Goal: Check status: Check status

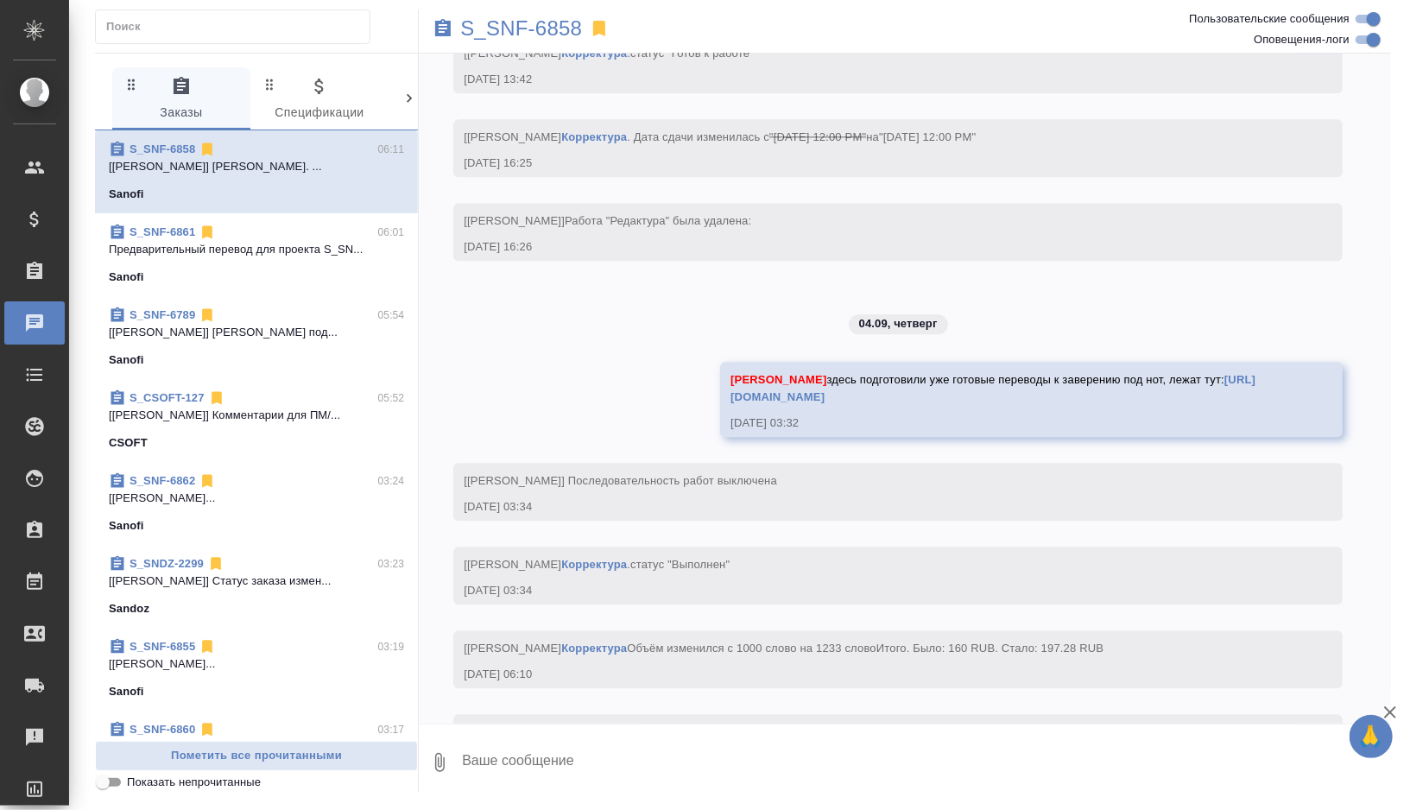
scroll to position [3104, 0]
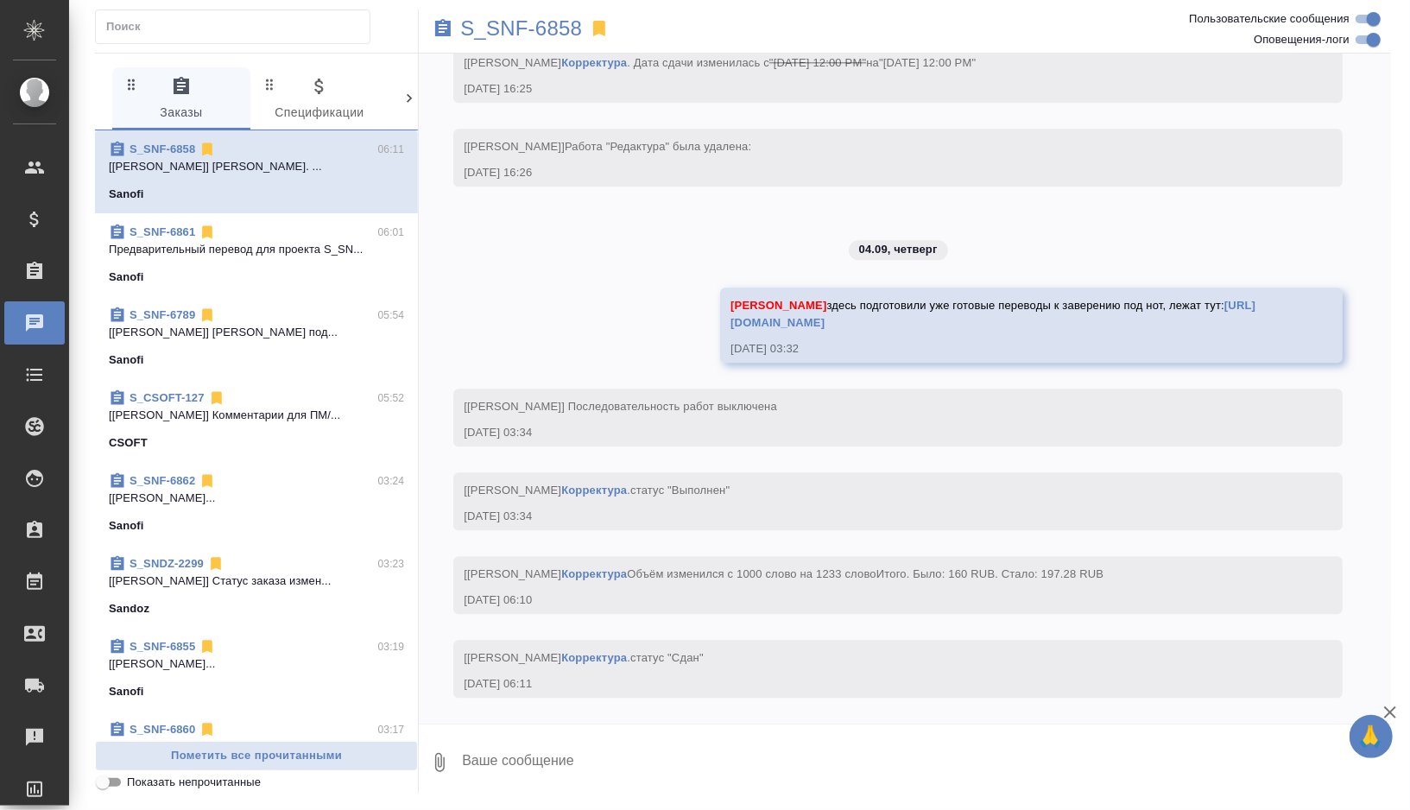
click at [279, 409] on p "[Горшкова Валентина] Комментарии для ПМ/..." at bounding box center [256, 415] width 295 height 17
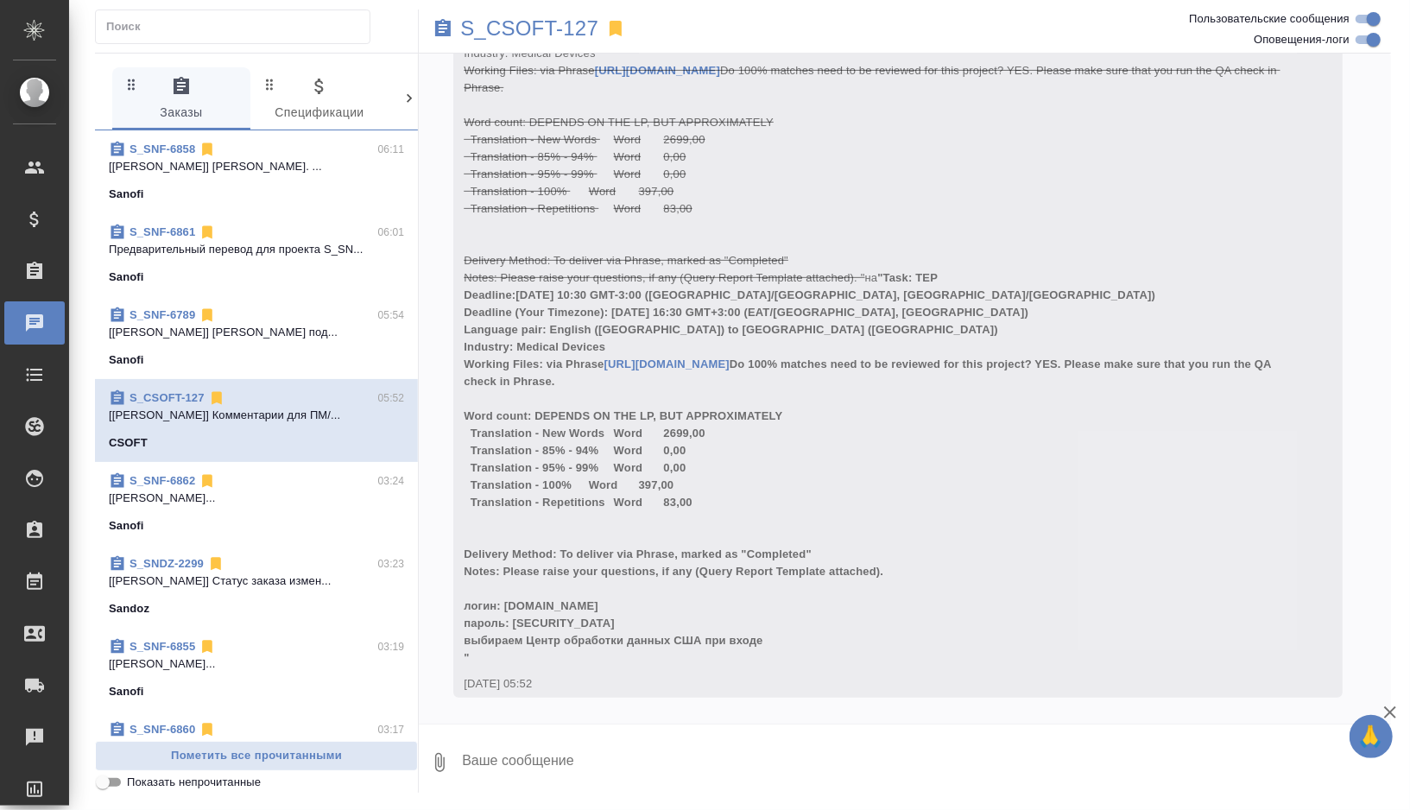
scroll to position [4895, 0]
click at [573, 35] on p "S_CSOFT-127" at bounding box center [529, 28] width 138 height 17
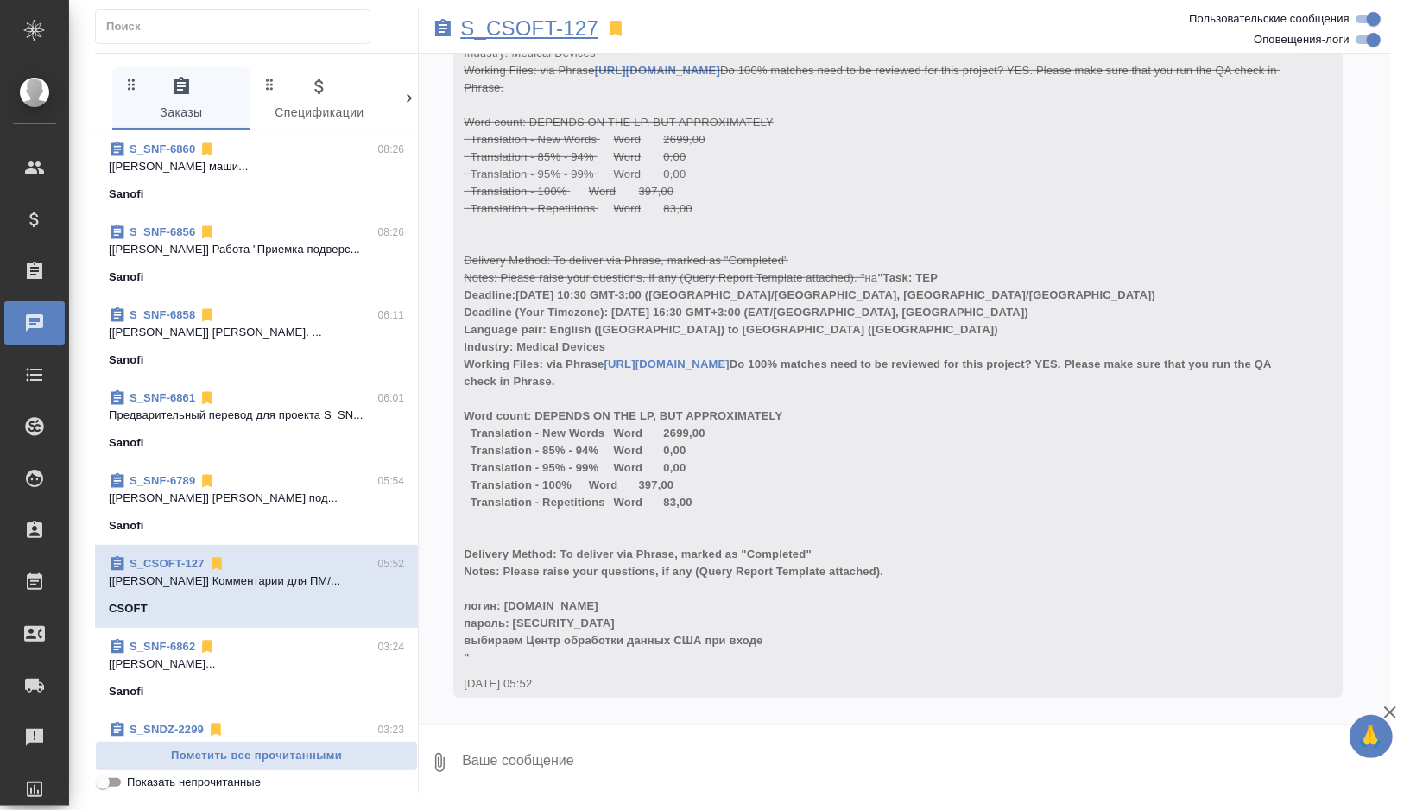
scroll to position [4945, 0]
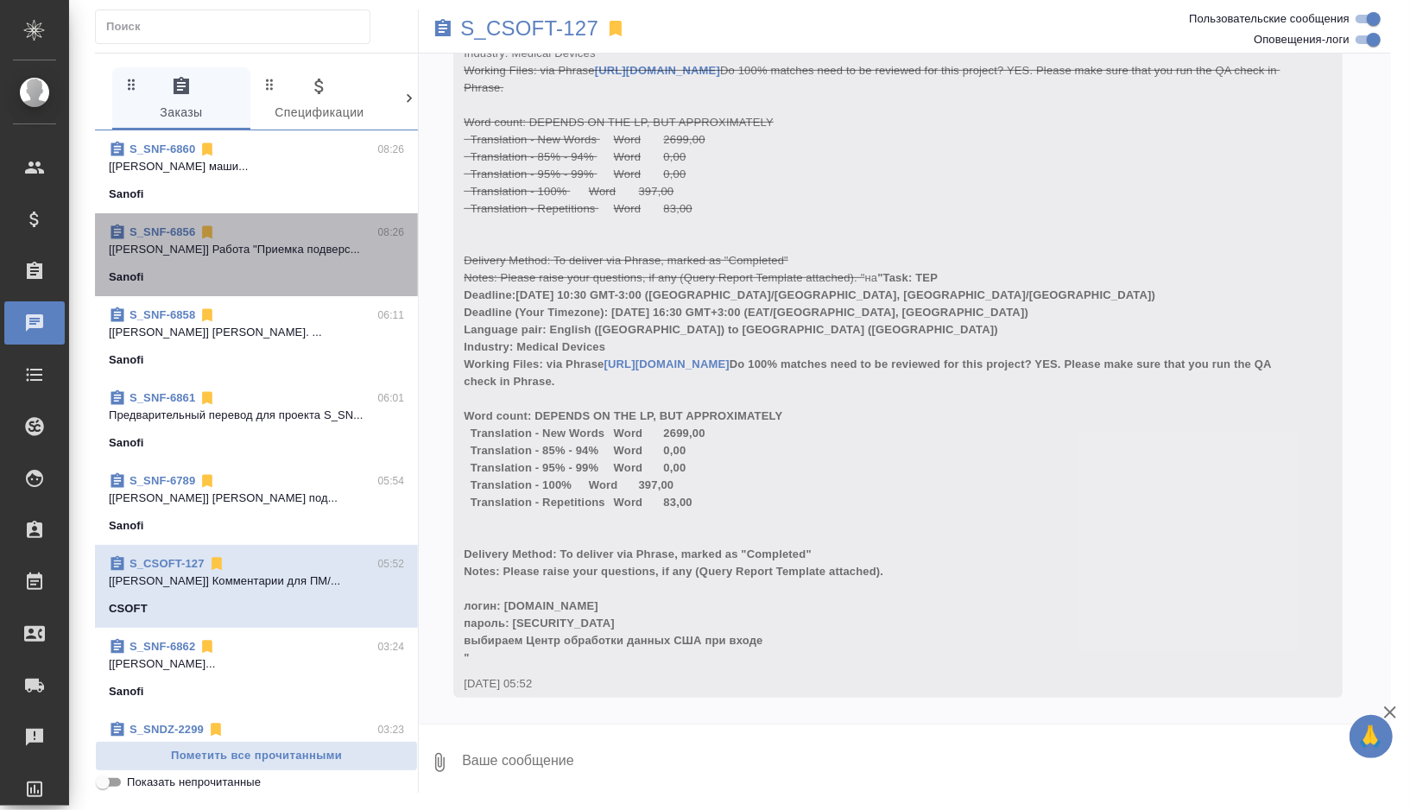
click at [308, 272] on div "Sanofi" at bounding box center [256, 277] width 295 height 17
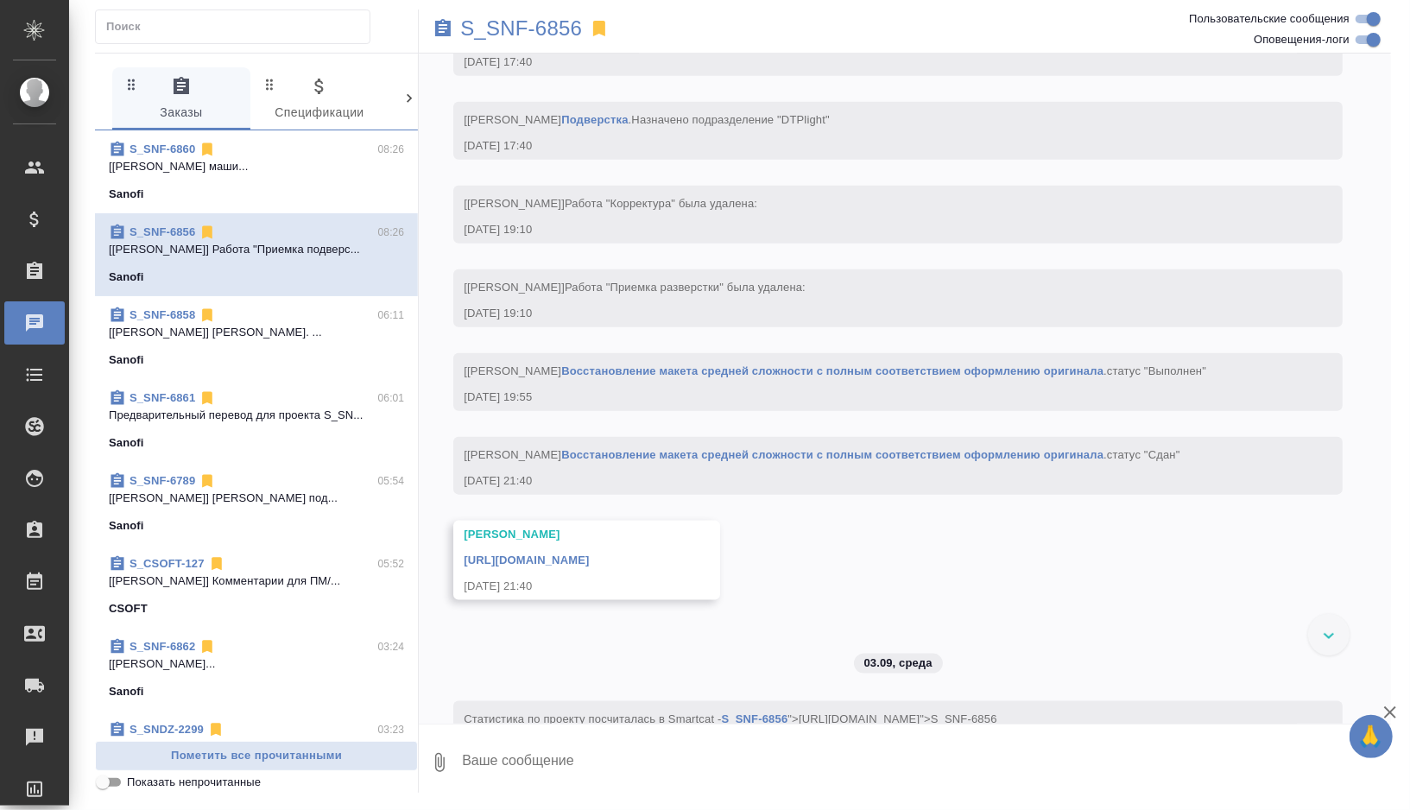
scroll to position [5612, 0]
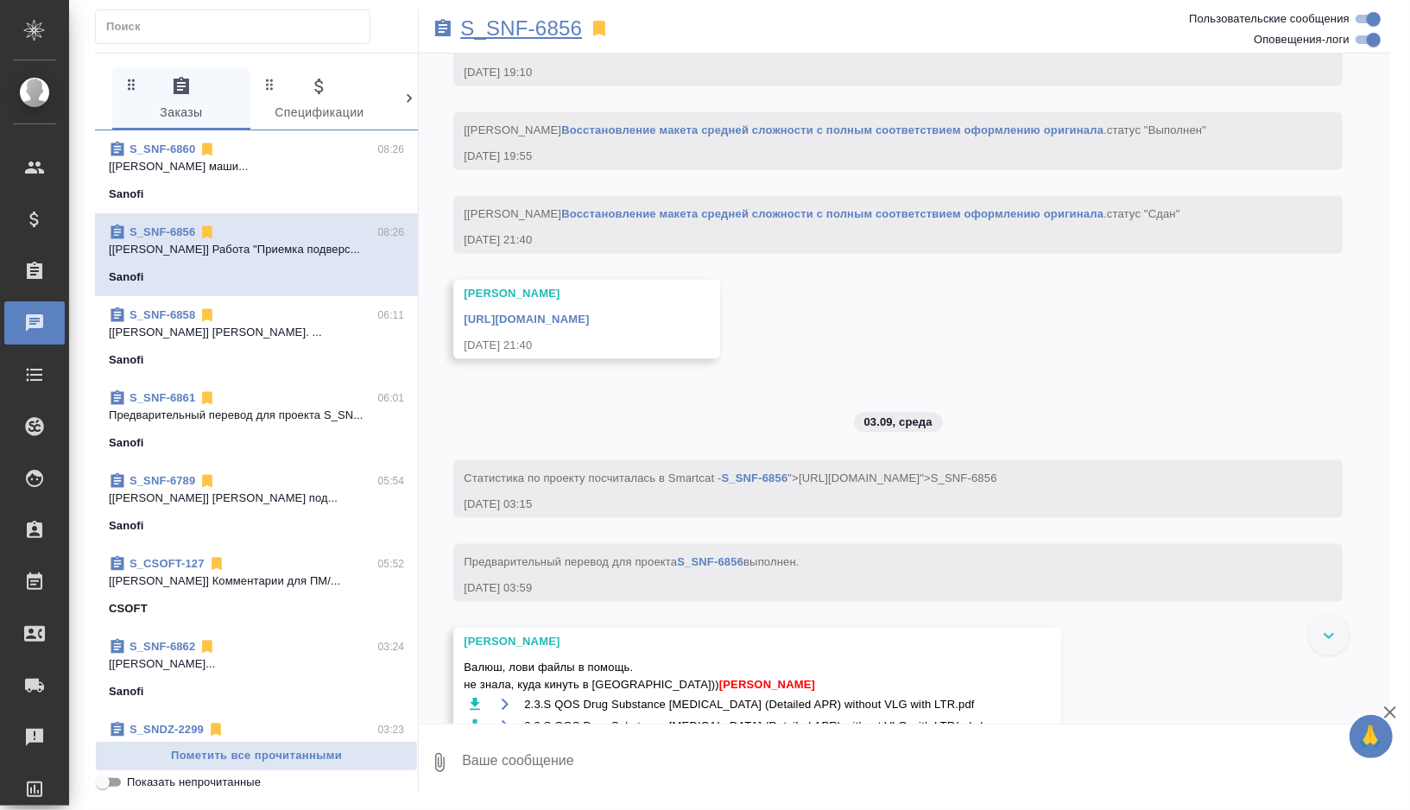
click at [538, 28] on p "S_SNF-6856" at bounding box center [521, 28] width 122 height 17
click at [349, 195] on div "Sanofi" at bounding box center [256, 194] width 295 height 17
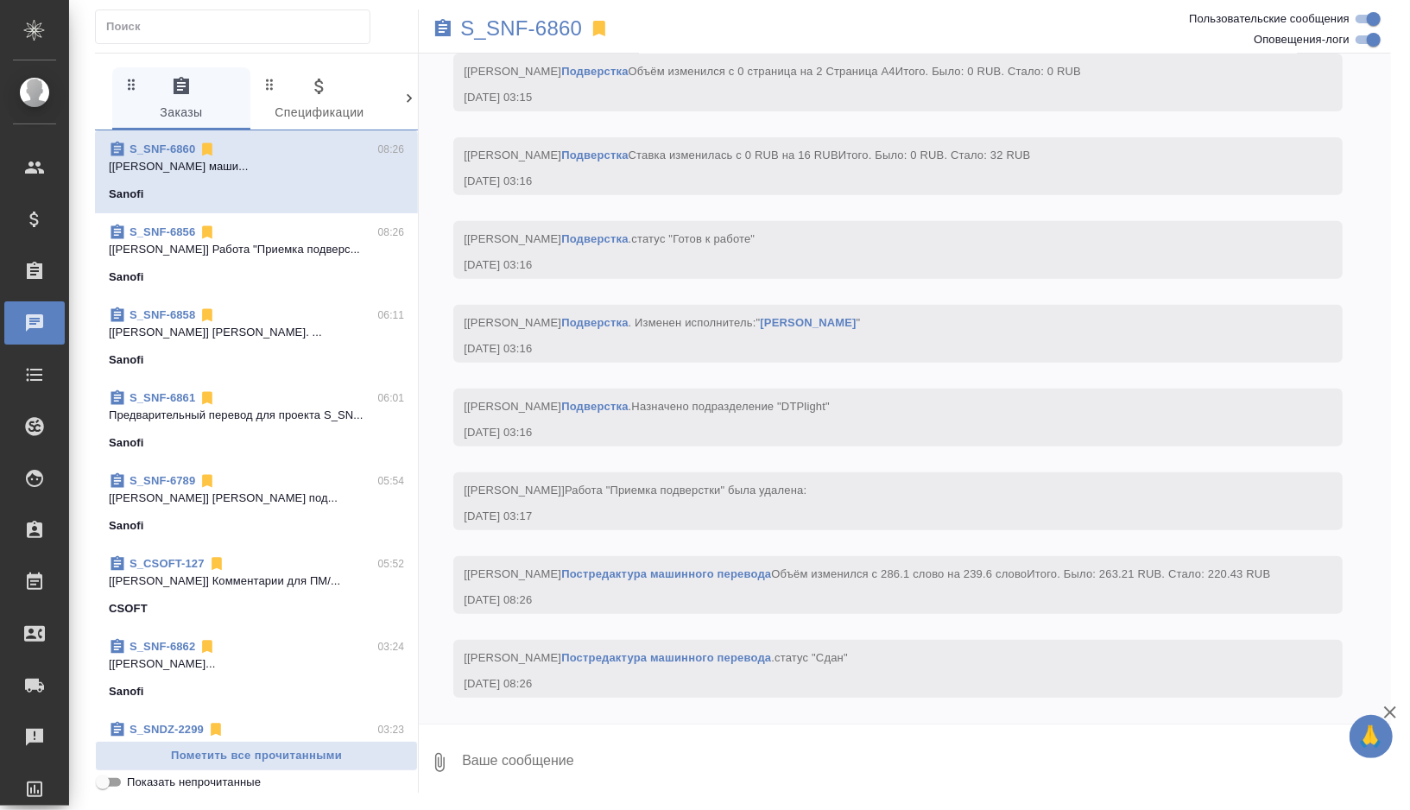
scroll to position [4938, 0]
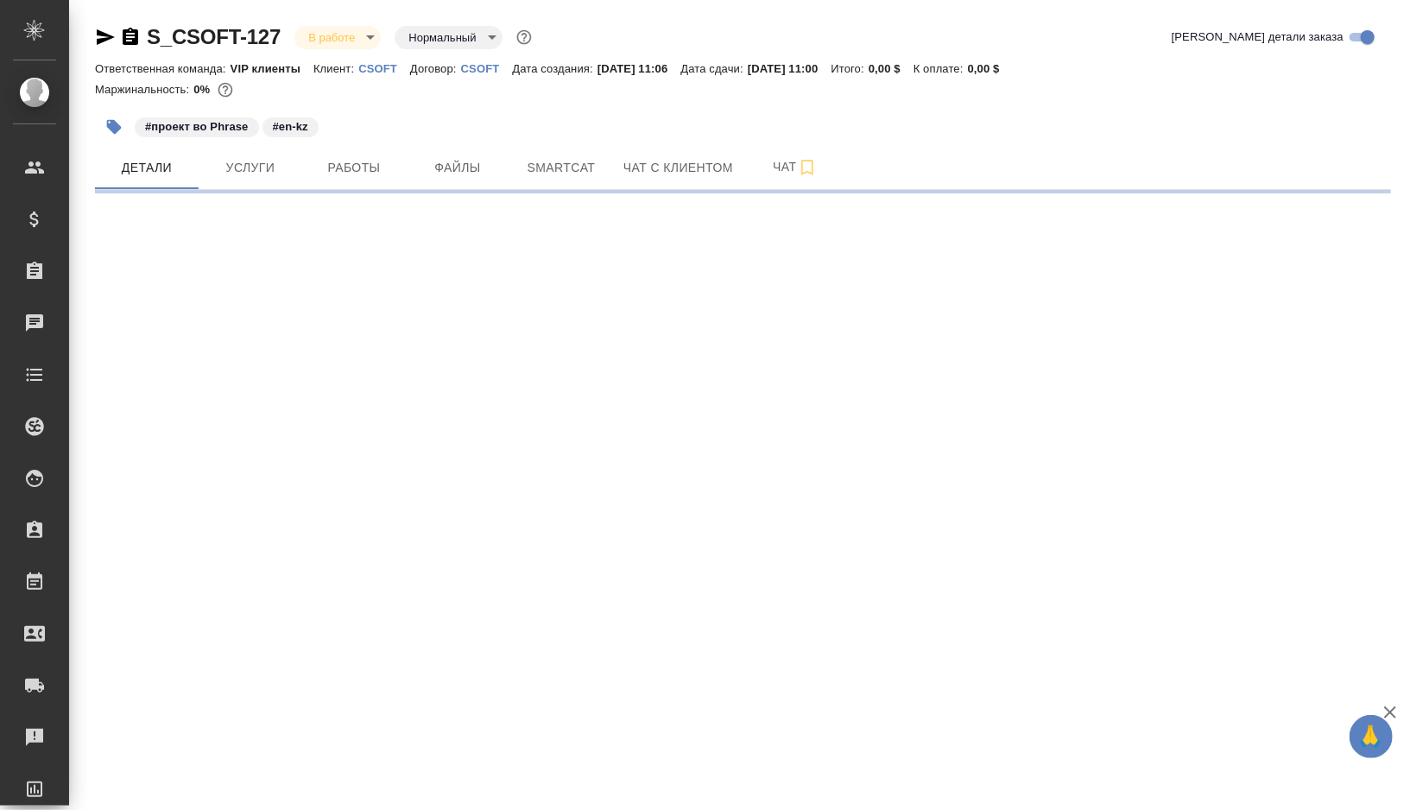
select select "RU"
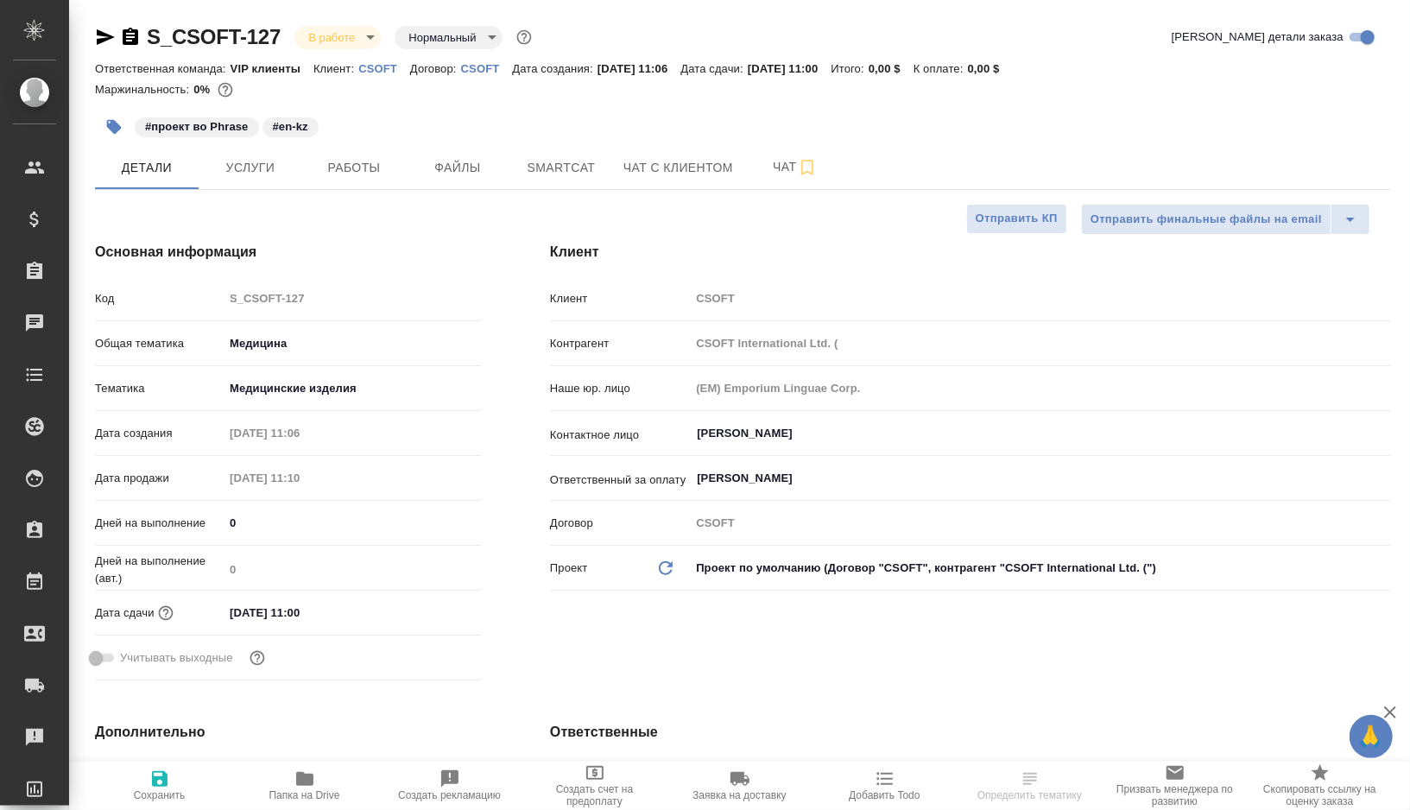
type textarea "x"
type input "[PERSON_NAME]"
type textarea "x"
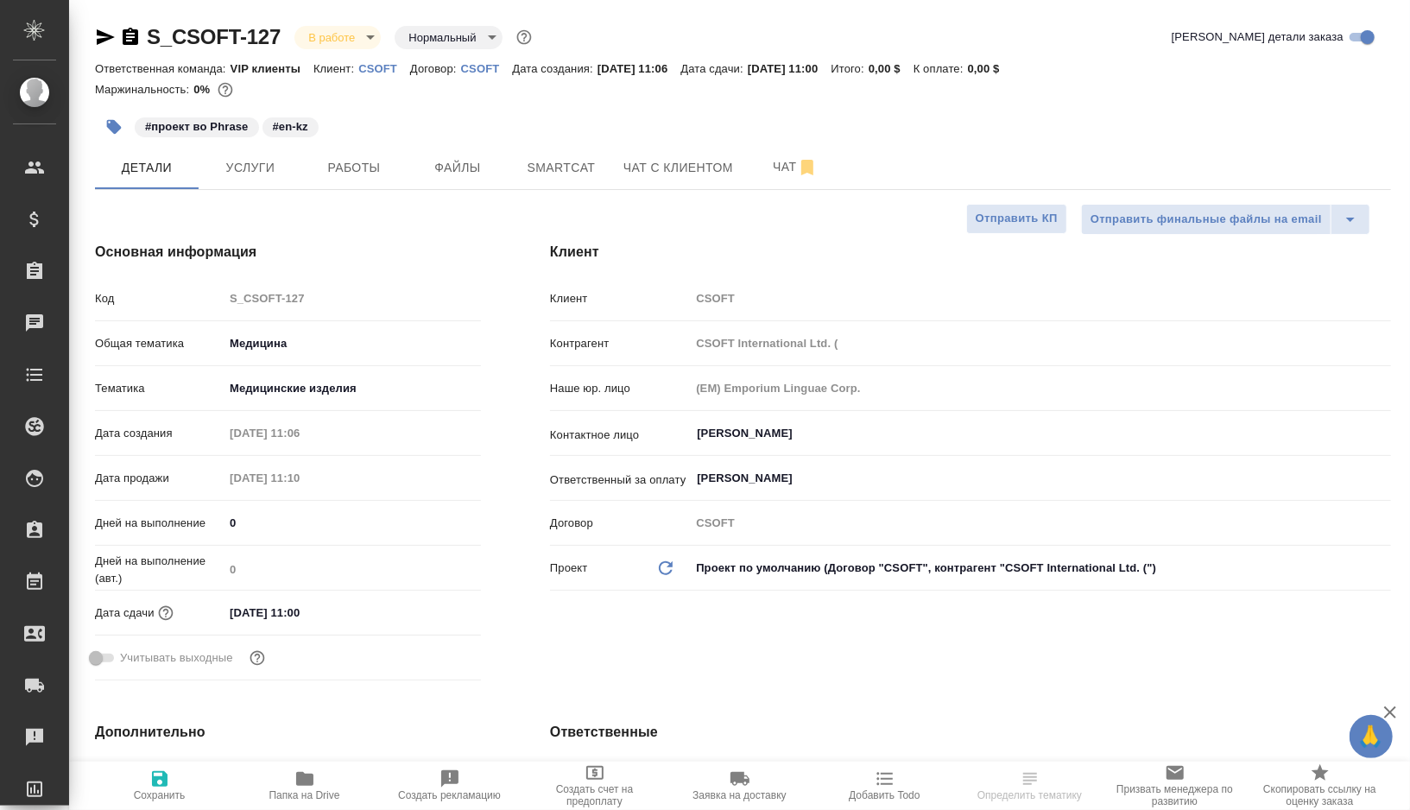
type textarea "x"
click at [351, 172] on span "Работы" at bounding box center [354, 168] width 83 height 22
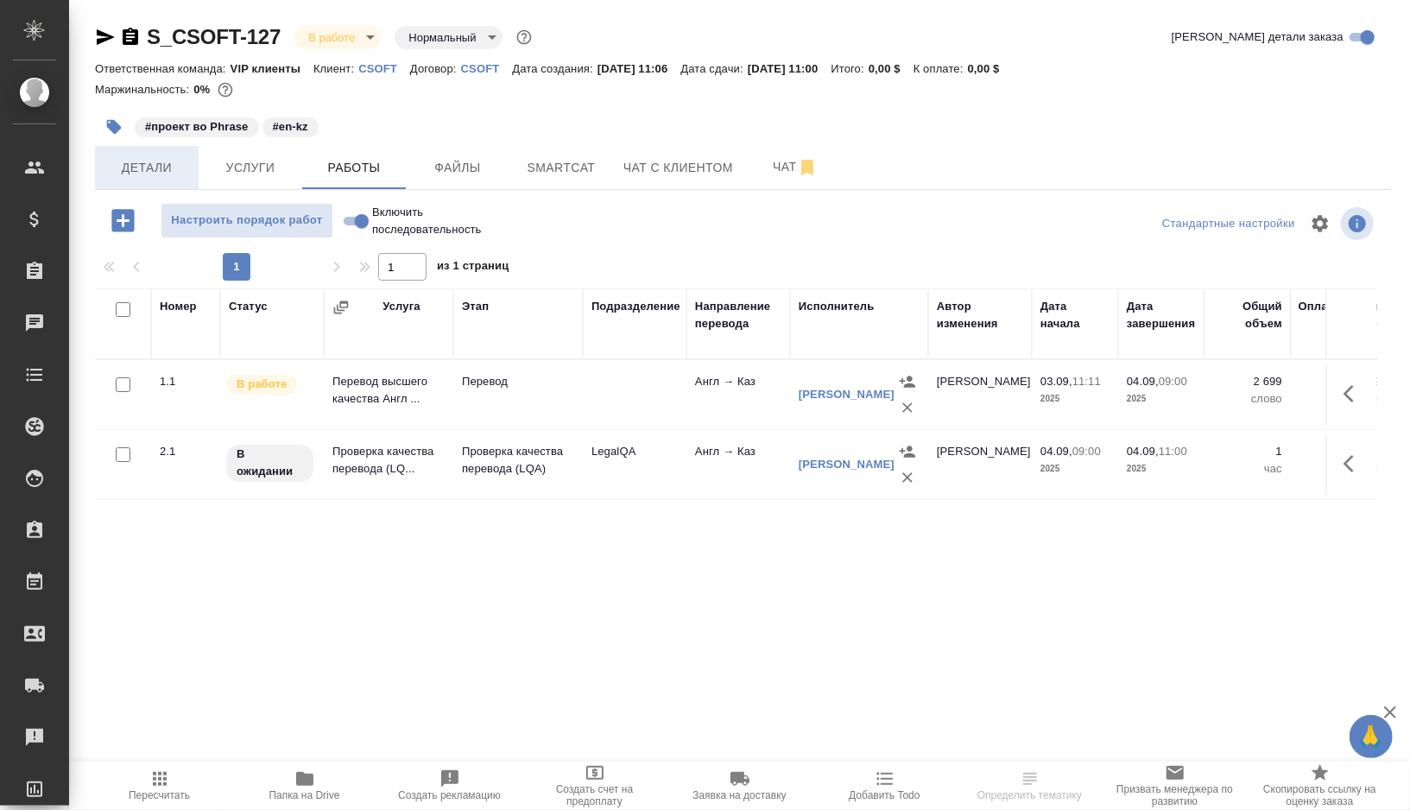
click at [150, 155] on button "Детали" at bounding box center [147, 167] width 104 height 43
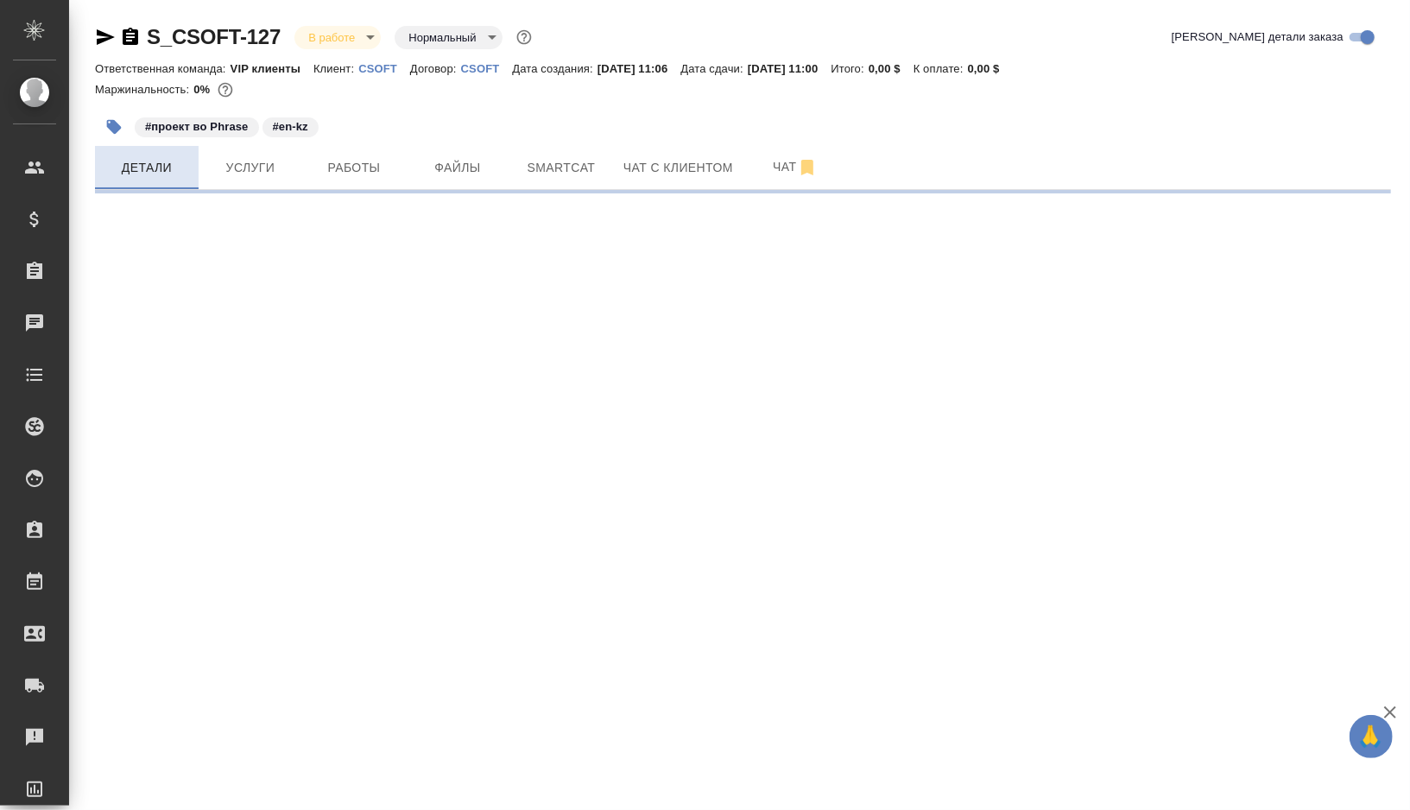
select select "RU"
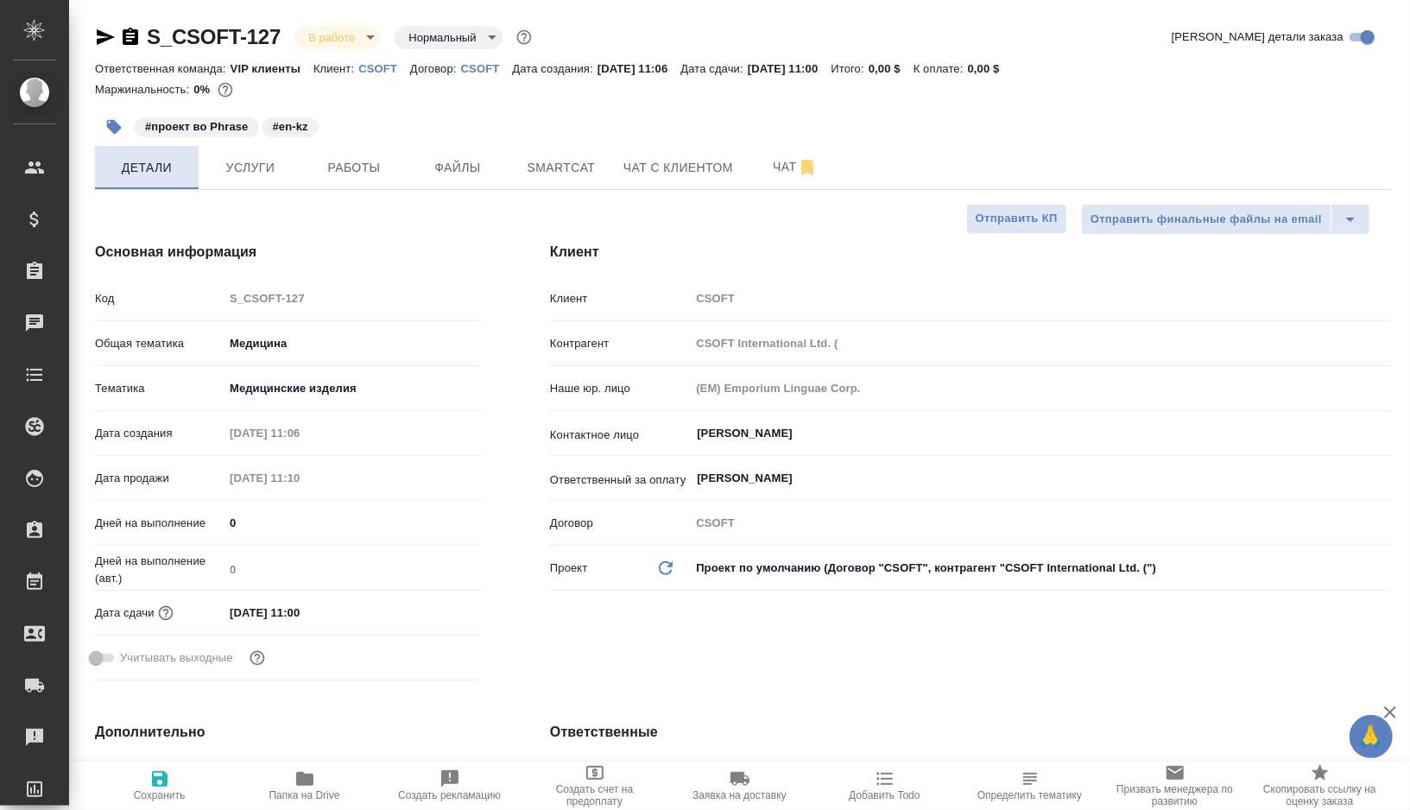
type textarea "x"
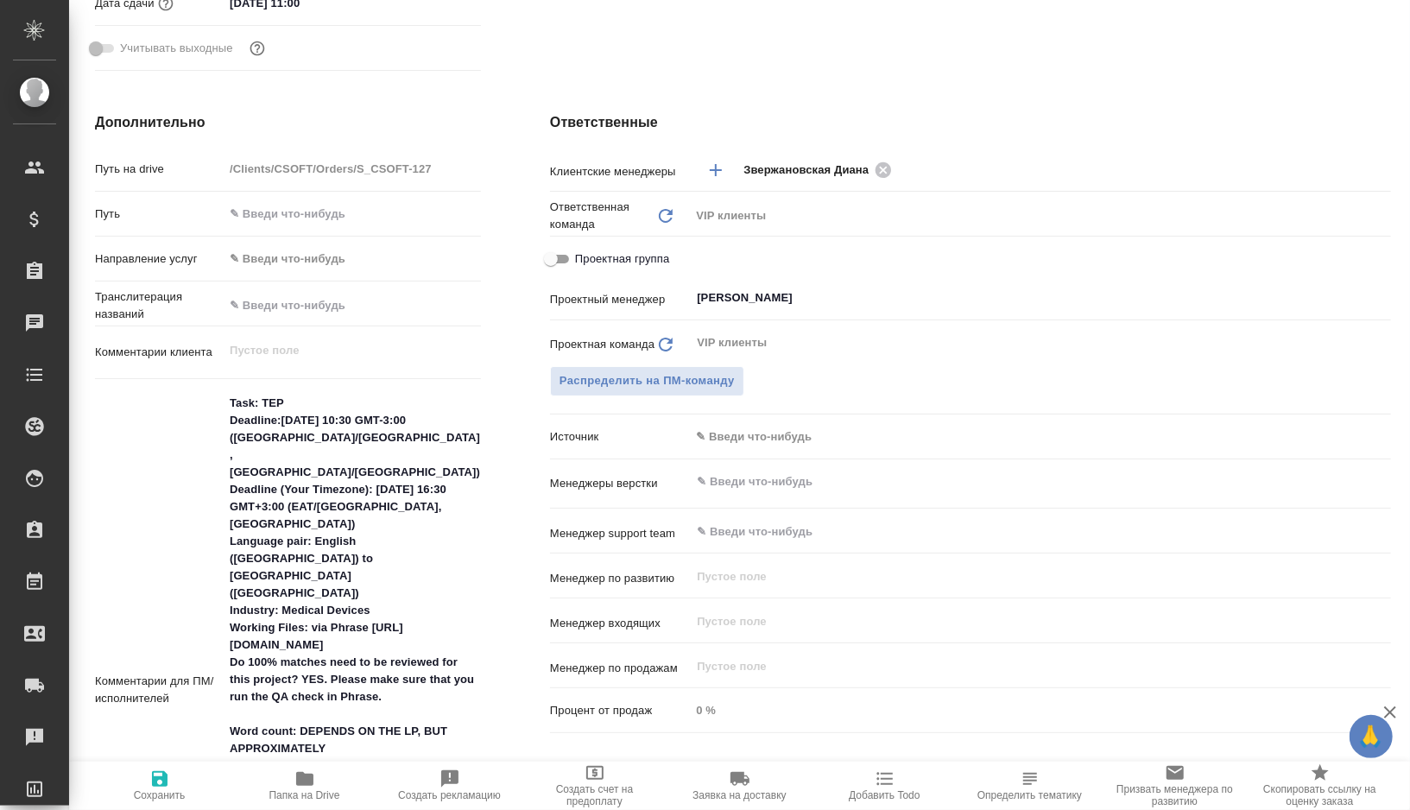
scroll to position [908, 0]
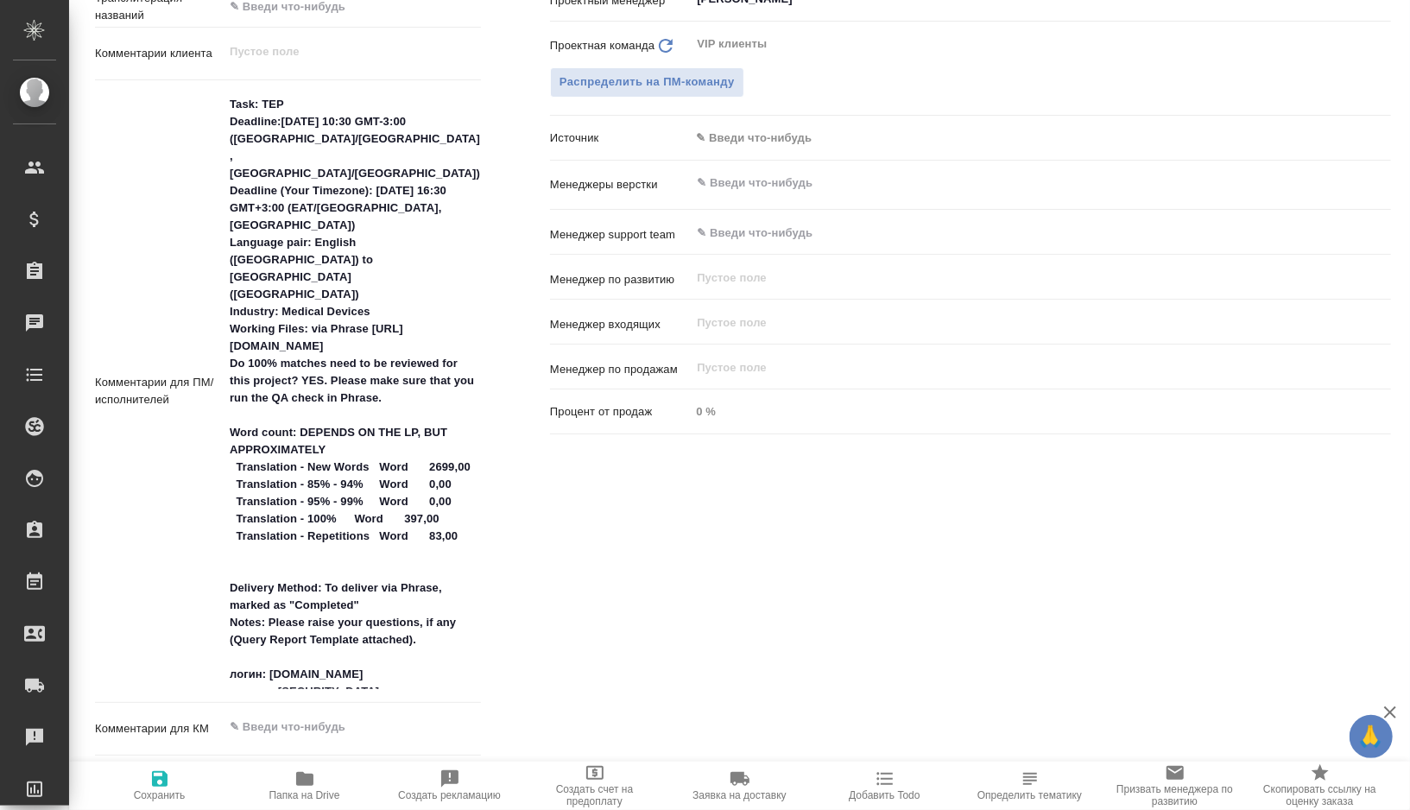
type textarea "x"
click at [244, 261] on textarea "Task: TEP Deadline:09/04/2025 10:30 GMT-3:00 (Brazil/East, America/Argentina) D…" at bounding box center [352, 389] width 257 height 599
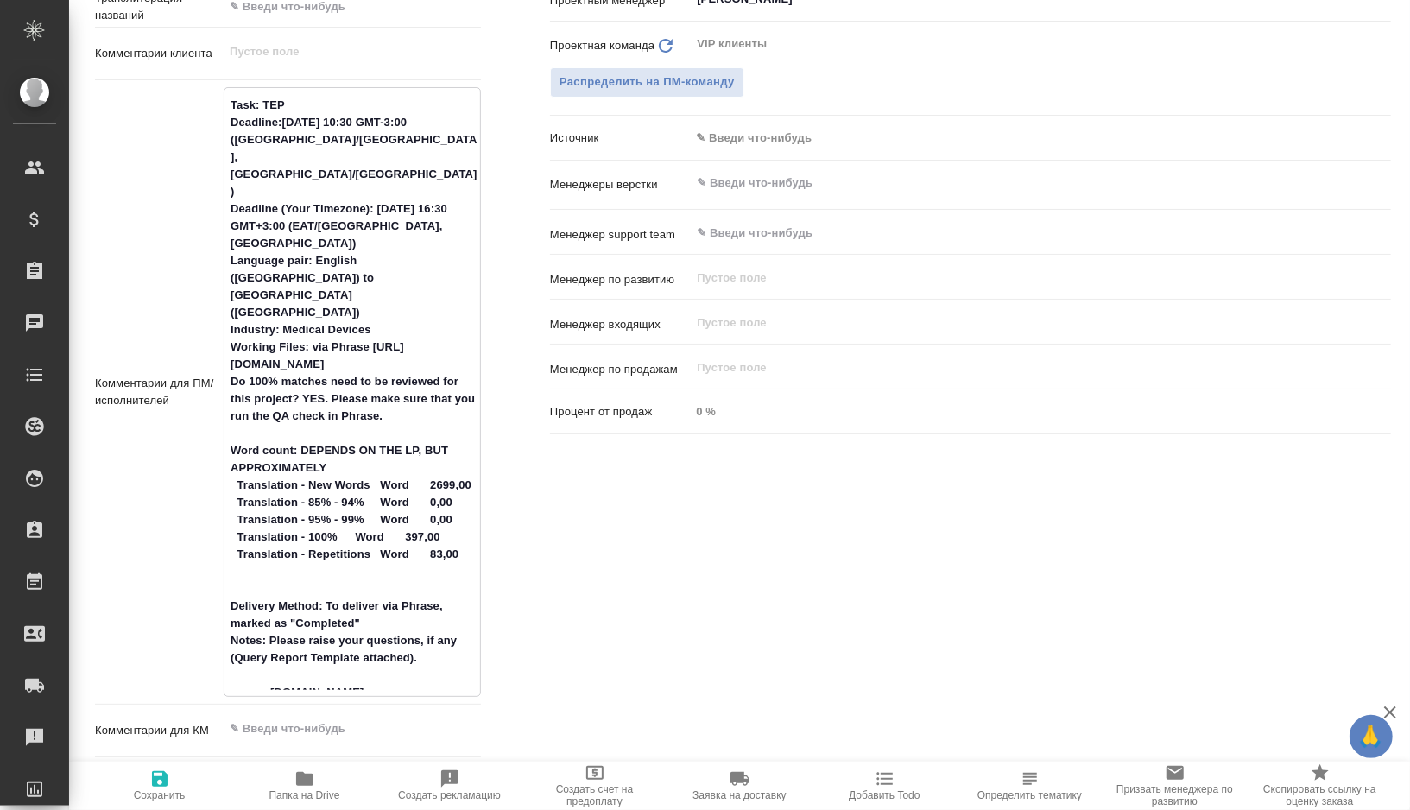
drag, startPoint x: 244, startPoint y: 261, endPoint x: 472, endPoint y: 275, distance: 229.3
click at [472, 275] on textarea "Task: TEP Deadline:09/04/2025 10:30 GMT-3:00 (Brazil/East, America/Argentina) D…" at bounding box center [353, 390] width 256 height 599
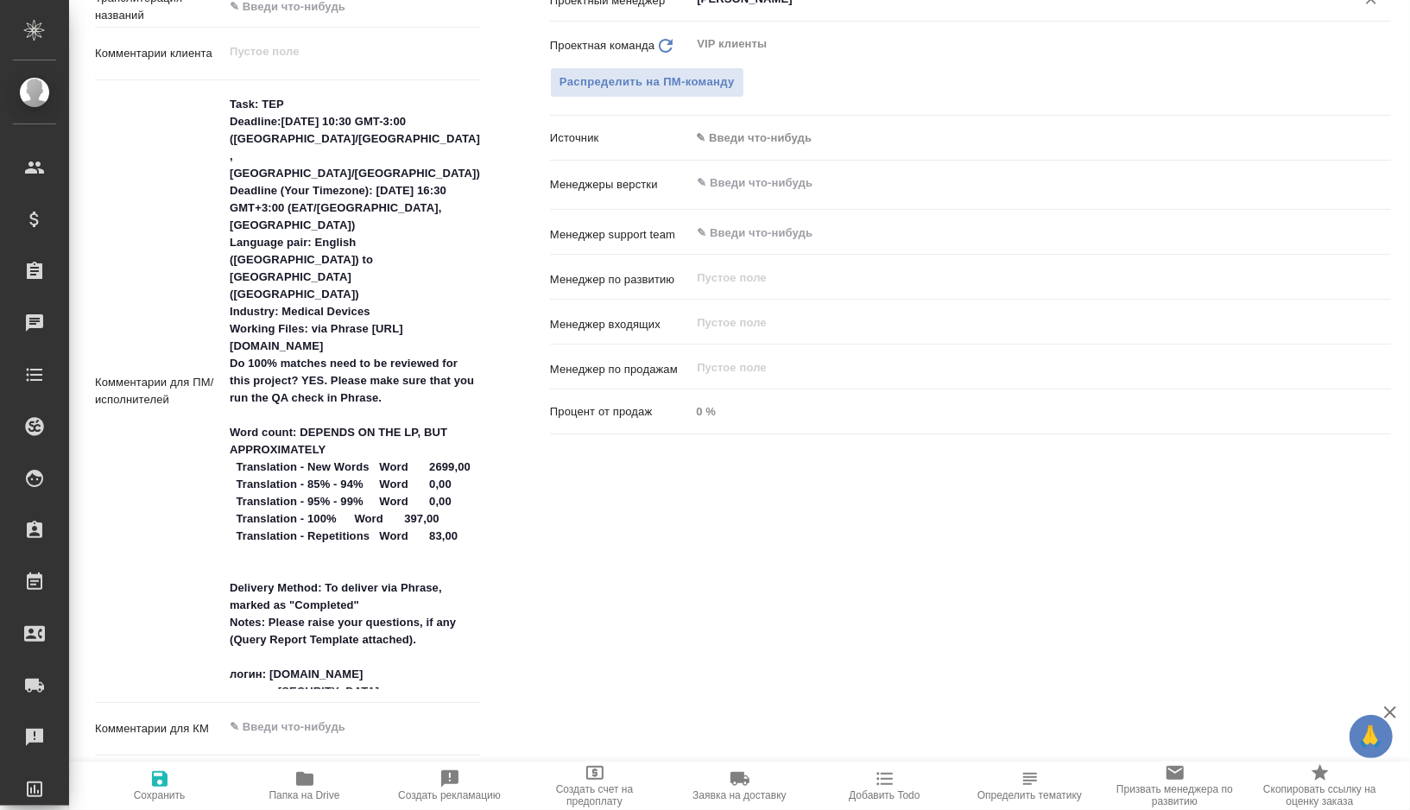
type textarea "x"
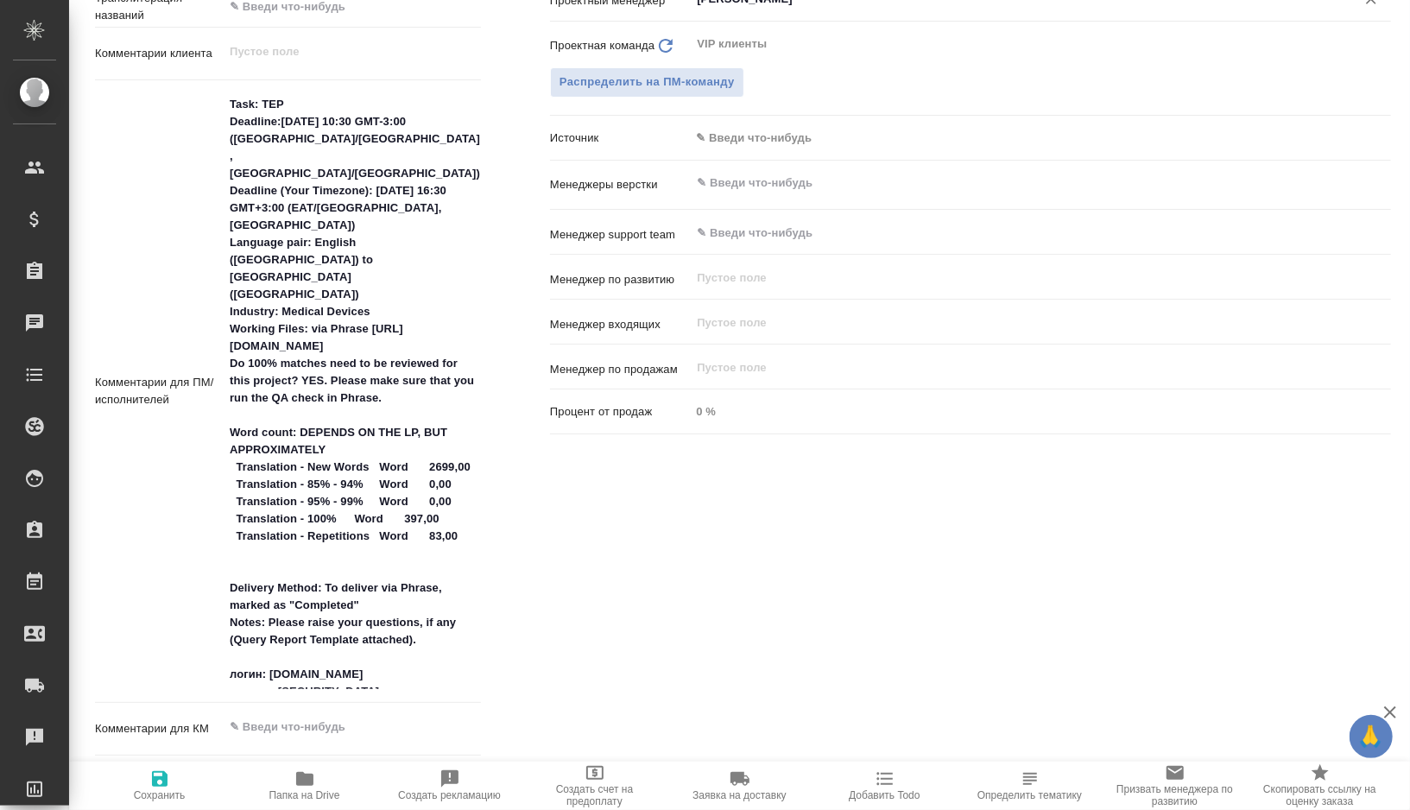
type textarea "x"
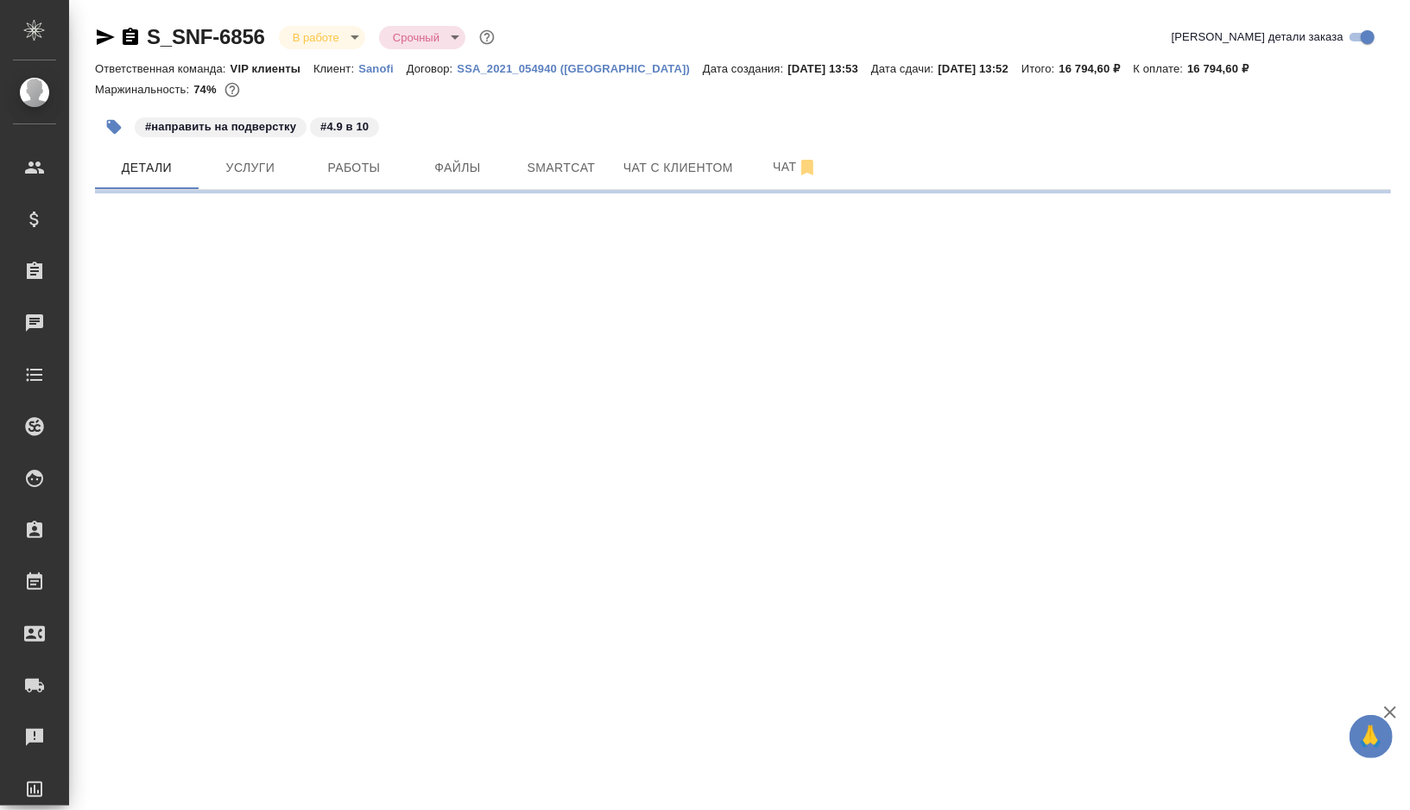
select select "RU"
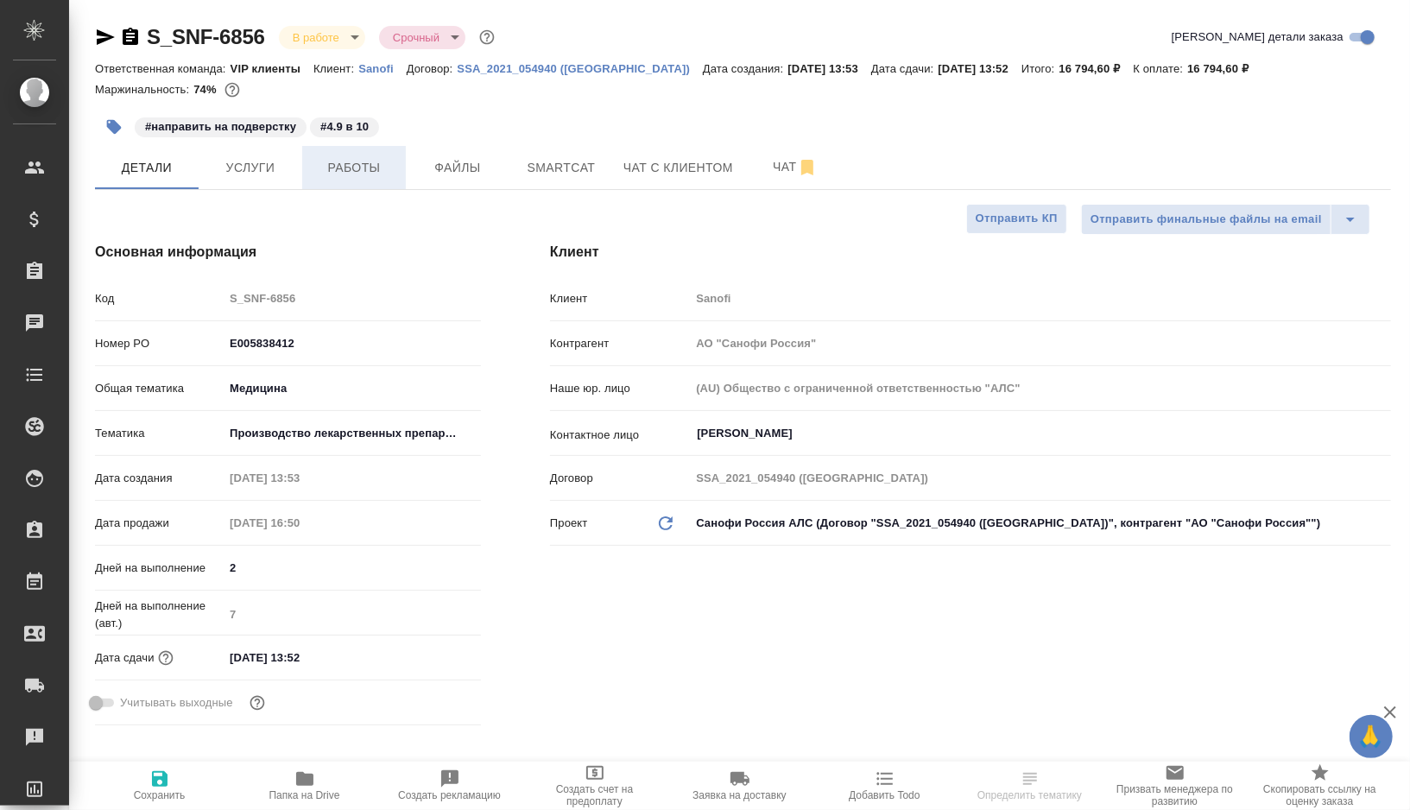
type textarea "x"
click at [382, 166] on span "Работы" at bounding box center [354, 168] width 83 height 22
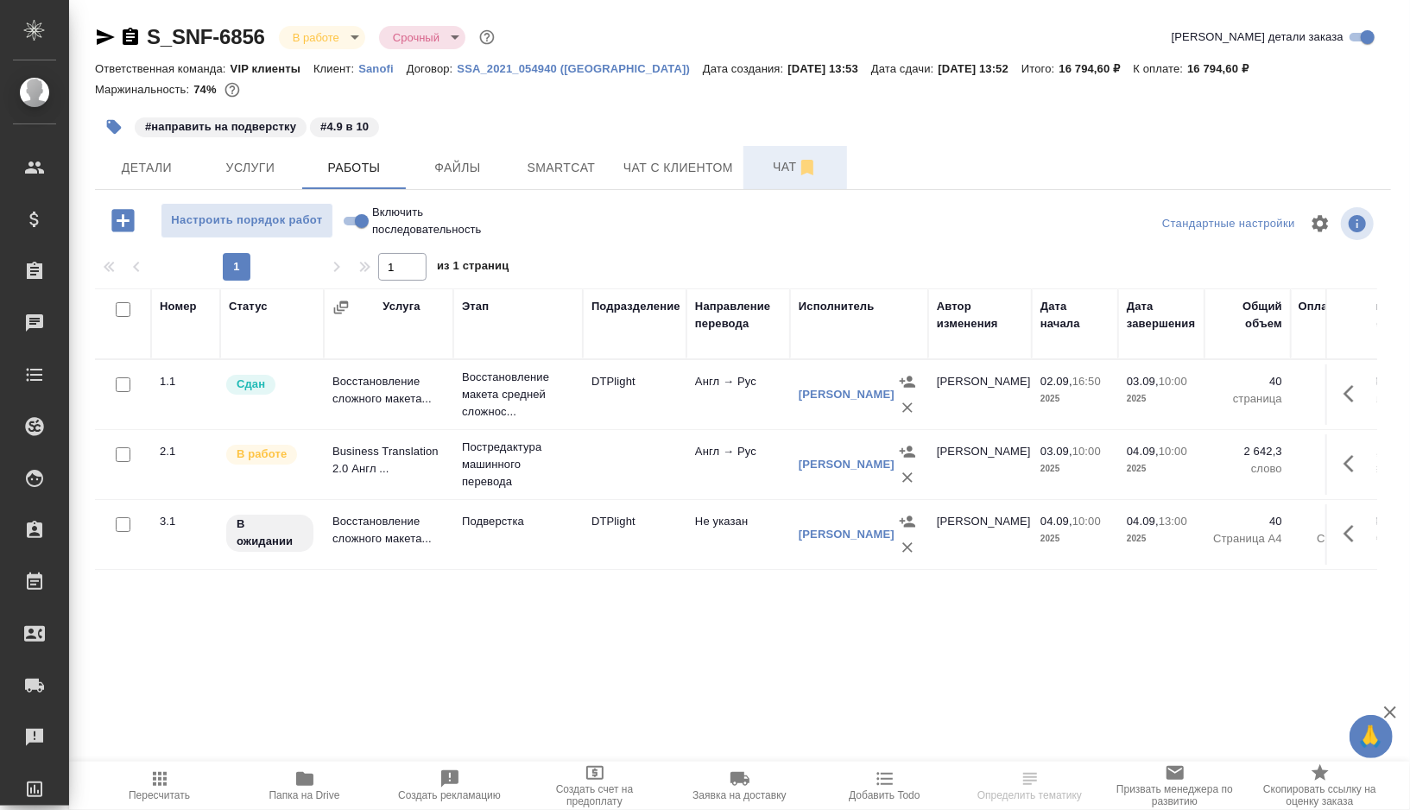
click at [782, 167] on span "Чат" at bounding box center [795, 167] width 83 height 22
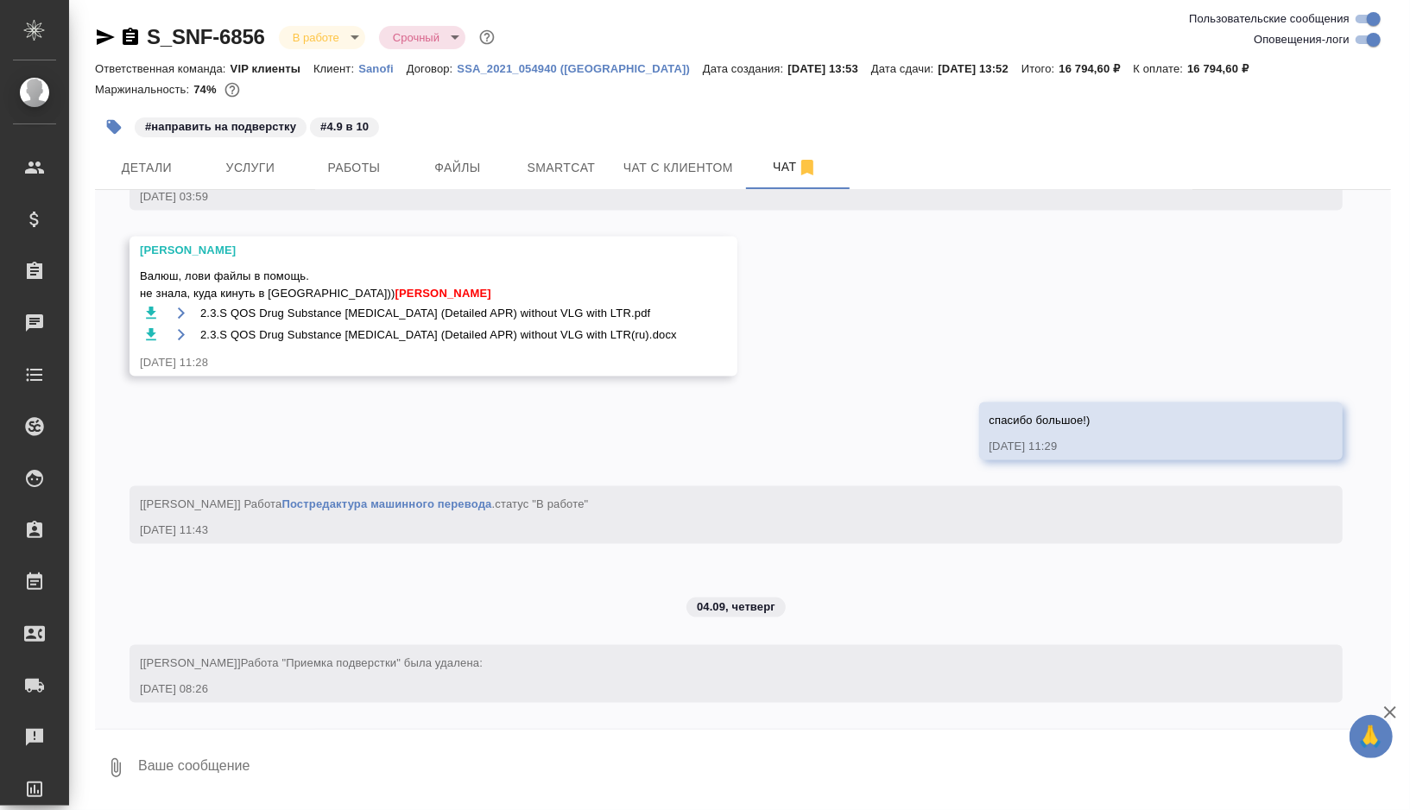
scroll to position [6053, 0]
click at [155, 312] on icon "button" at bounding box center [150, 313] width 17 height 17
click at [149, 339] on icon "button" at bounding box center [151, 334] width 10 height 12
